Goal: Navigation & Orientation: Find specific page/section

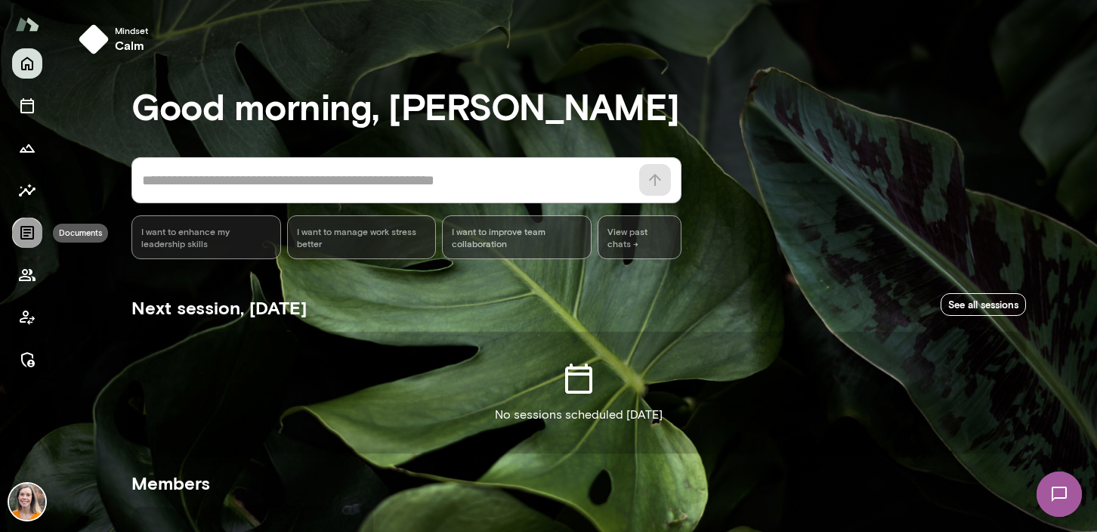
click at [24, 233] on icon "Documents" at bounding box center [27, 233] width 14 height 14
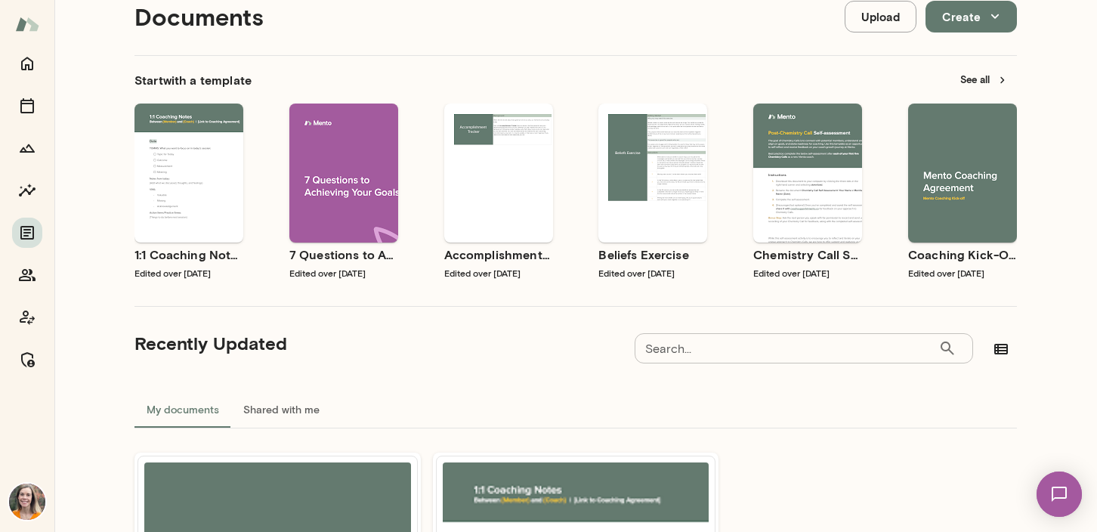
scroll to position [47, 0]
click at [982, 72] on button "See all" at bounding box center [984, 78] width 66 height 23
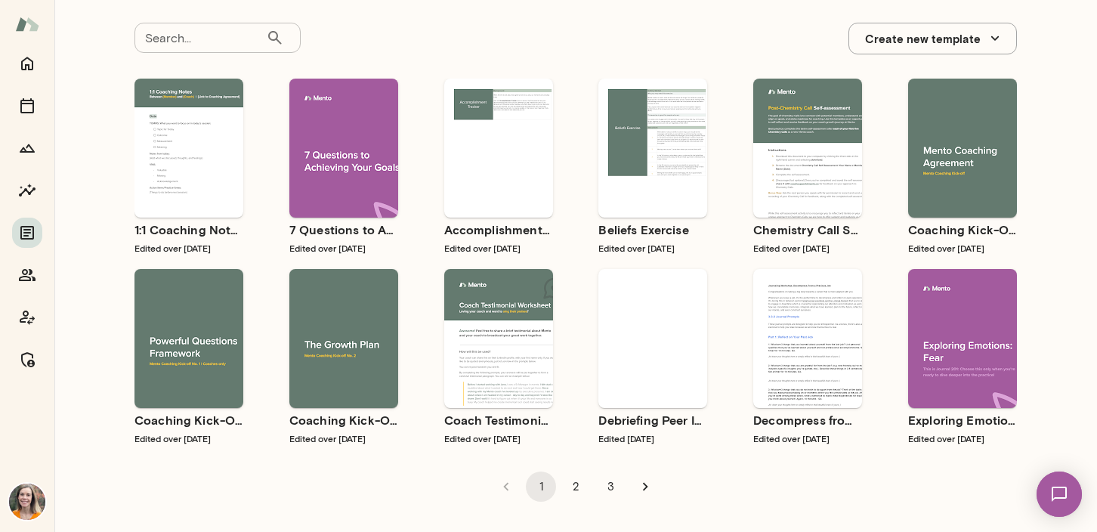
scroll to position [82, 0]
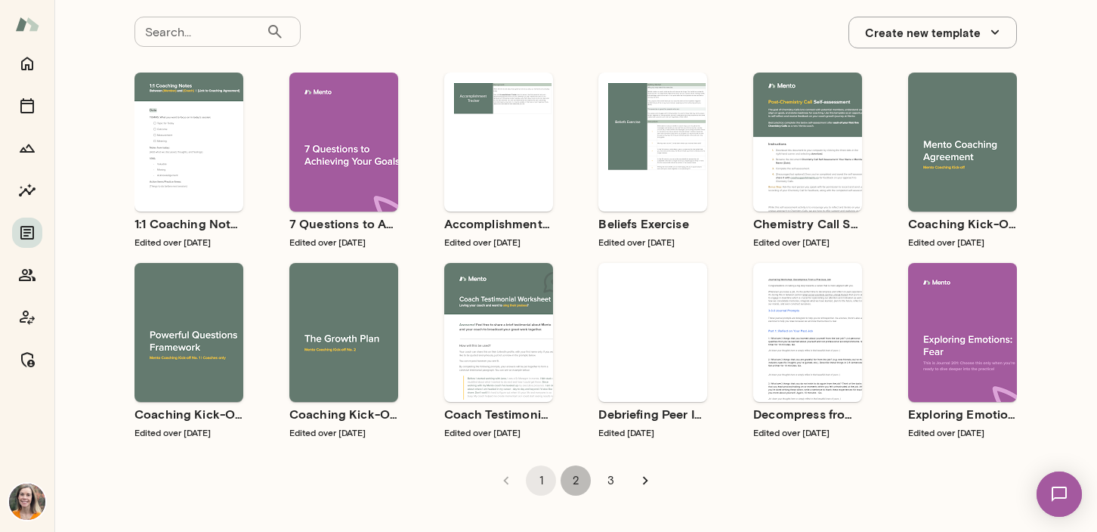
click at [575, 483] on button "2" at bounding box center [576, 480] width 30 height 30
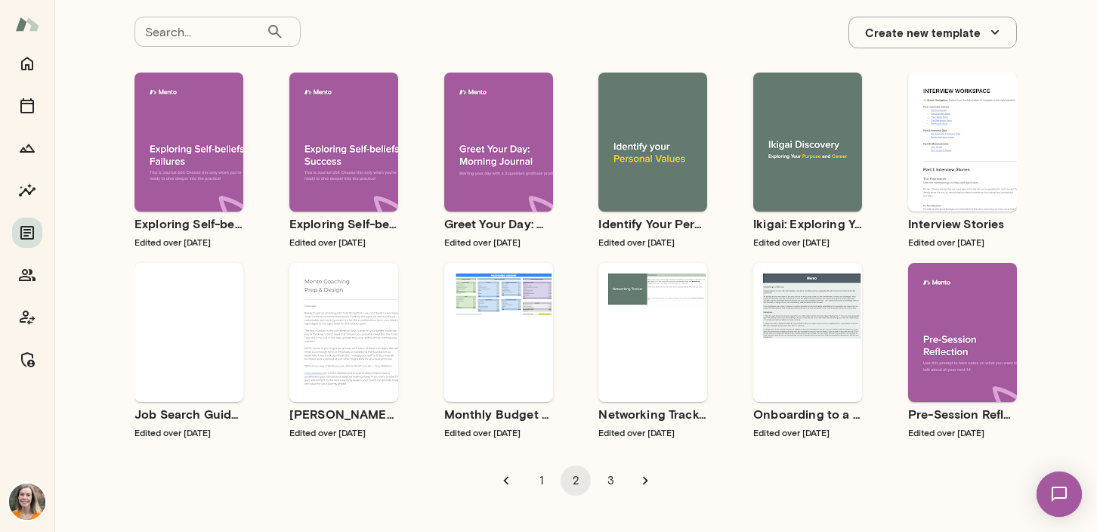
click at [607, 480] on button "3" at bounding box center [610, 480] width 30 height 30
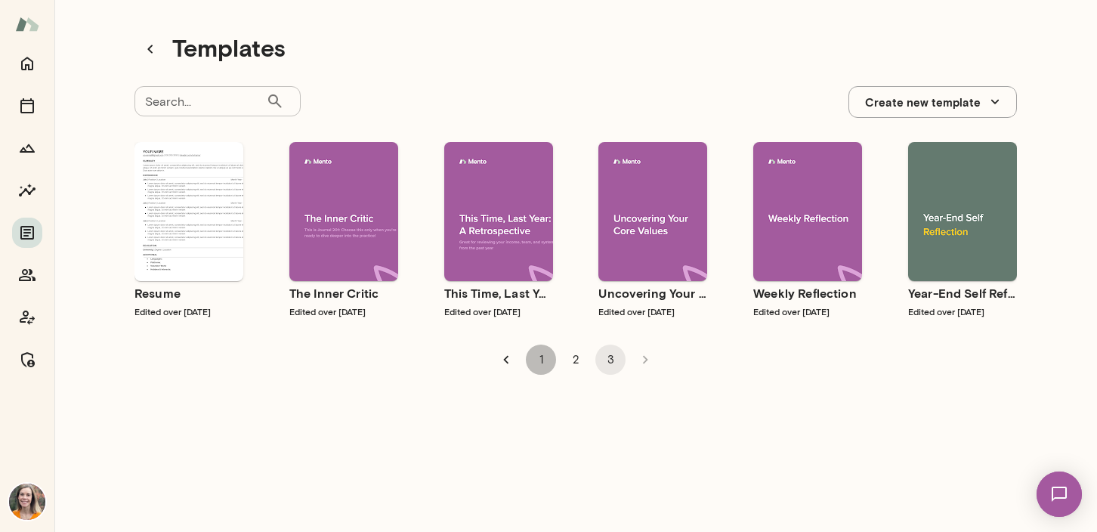
click at [539, 357] on button "1" at bounding box center [541, 359] width 30 height 30
